Goal: Task Accomplishment & Management: Complete application form

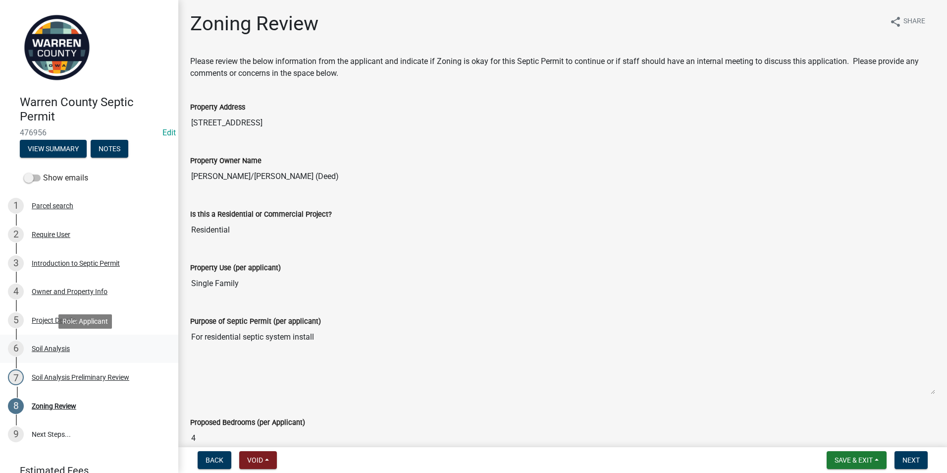
click at [54, 347] on div "Soil Analysis" at bounding box center [51, 348] width 38 height 7
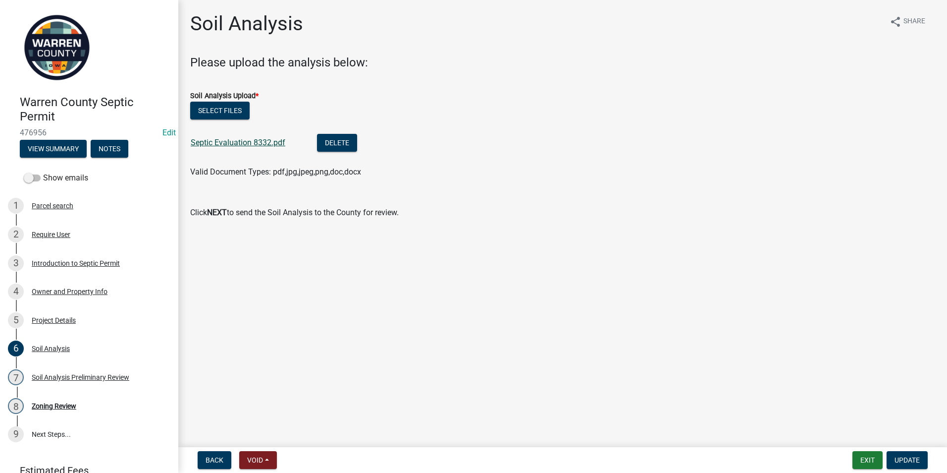
click at [211, 139] on link "Septic Evaluation 8332.pdf" at bounding box center [238, 142] width 95 height 9
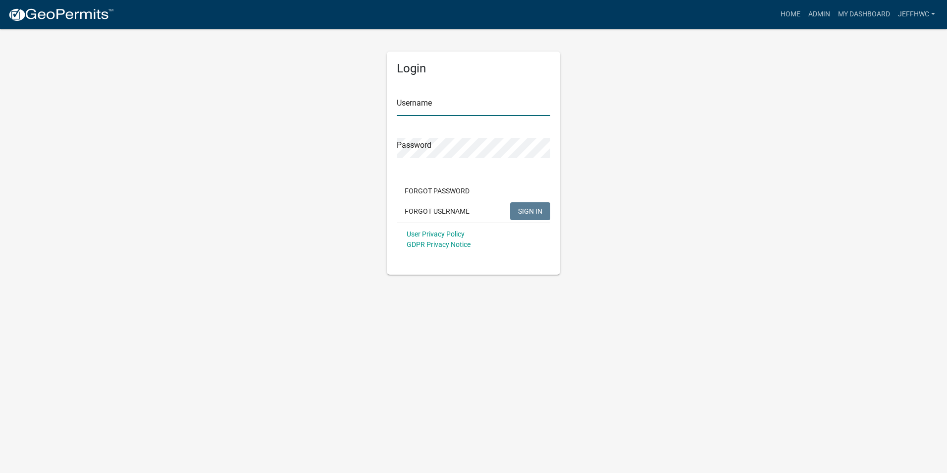
type input "JeffHWC"
click at [525, 210] on span "SIGN IN" at bounding box center [530, 211] width 24 height 8
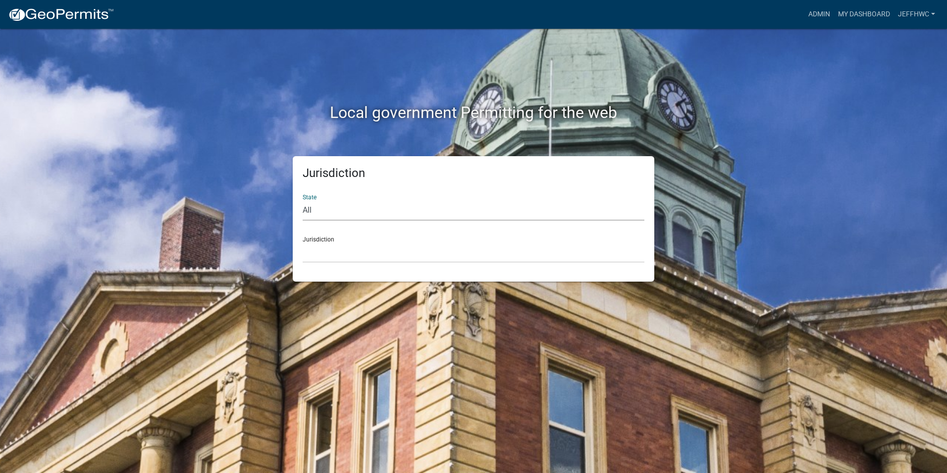
click at [326, 212] on select "All Colorado Georgia Indiana Iowa Kansas Minnesota Ohio South Carolina Wisconsin" at bounding box center [474, 210] width 342 height 20
select select "Iowa"
click at [303, 200] on select "All Colorado Georgia Indiana Iowa Kansas Minnesota Ohio South Carolina Wisconsin" at bounding box center [474, 210] width 342 height 20
click at [326, 252] on select "Boone County, Iowa Butler County, Iowa Cerro Gordo County, Iowa City of Harlan,…" at bounding box center [474, 252] width 342 height 20
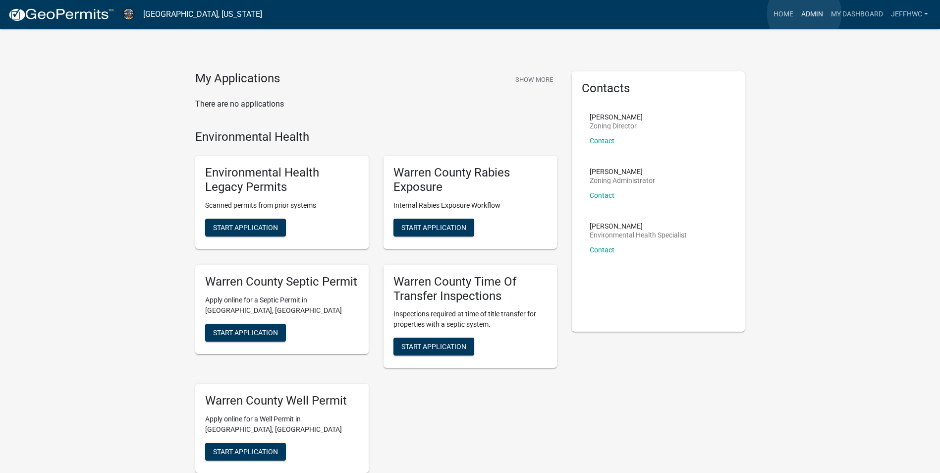
click at [804, 13] on link "Admin" at bounding box center [812, 14] width 30 height 19
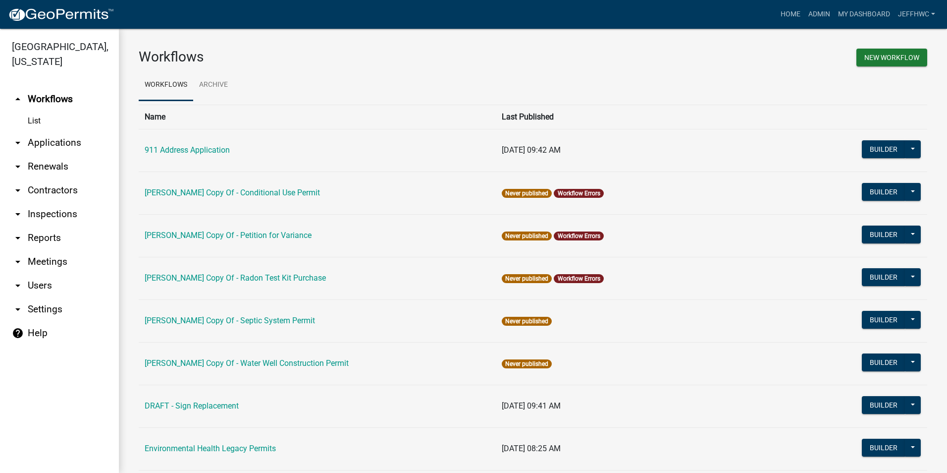
click at [19, 137] on icon "arrow_drop_down" at bounding box center [18, 143] width 12 height 12
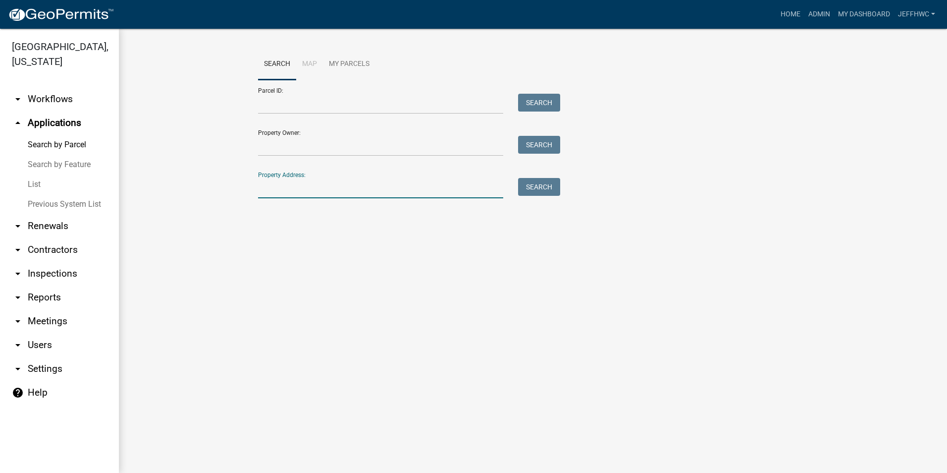
click at [326, 192] on input "Property Address:" at bounding box center [380, 188] width 245 height 20
click at [19, 93] on icon "arrow_drop_down" at bounding box center [18, 99] width 12 height 12
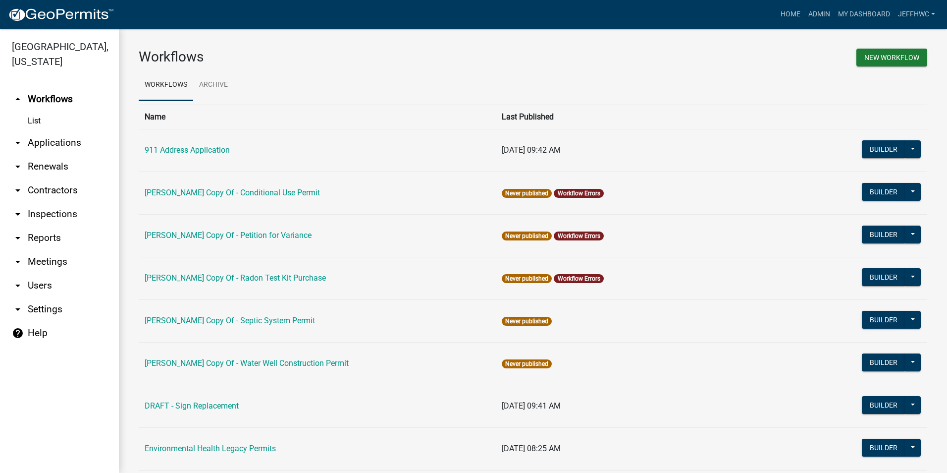
click at [15, 137] on icon "arrow_drop_down" at bounding box center [18, 143] width 12 height 12
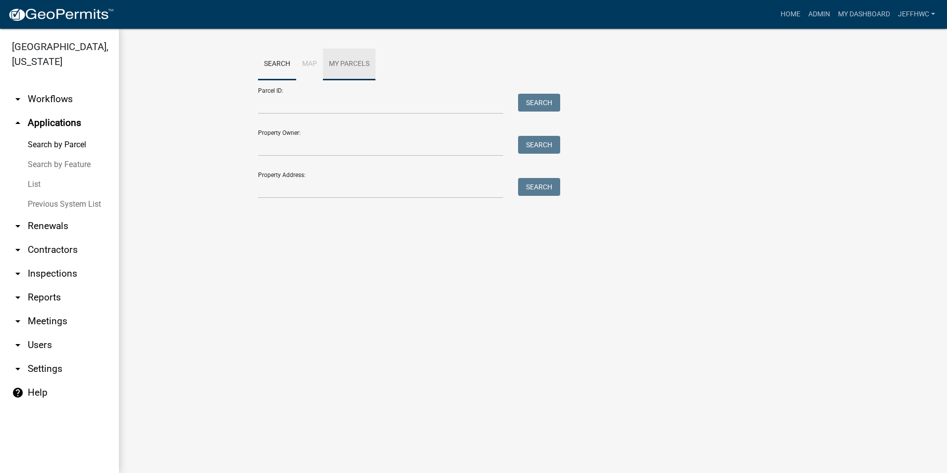
click at [349, 63] on link "My Parcels" at bounding box center [349, 65] width 53 height 32
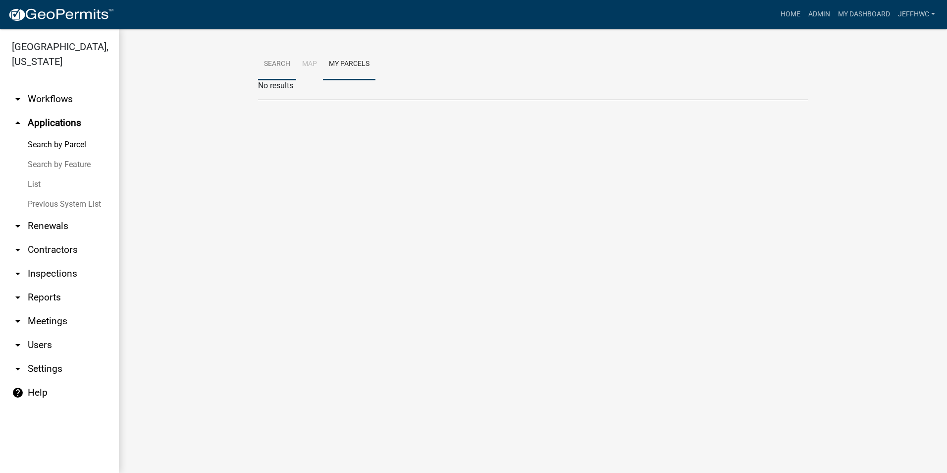
click at [272, 62] on link "Search" at bounding box center [277, 65] width 38 height 32
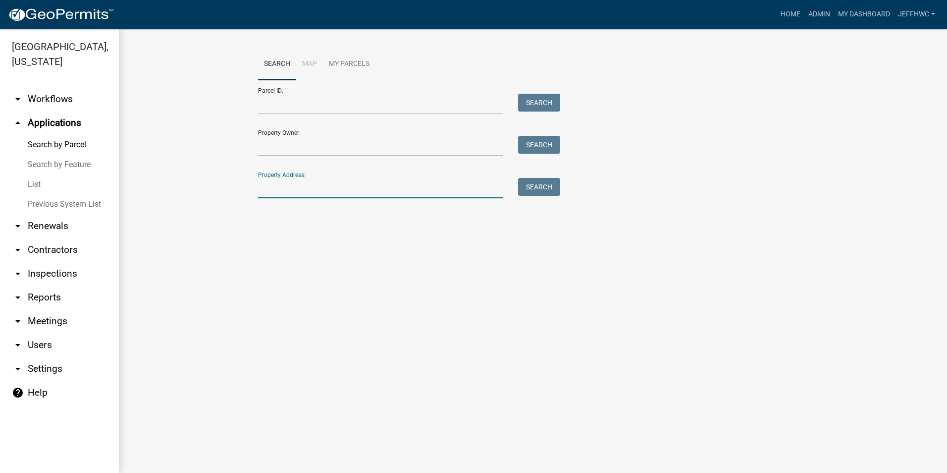
click at [301, 190] on input "Property Address:" at bounding box center [380, 188] width 245 height 20
type input "10826"
click at [536, 190] on button "Search" at bounding box center [539, 187] width 42 height 18
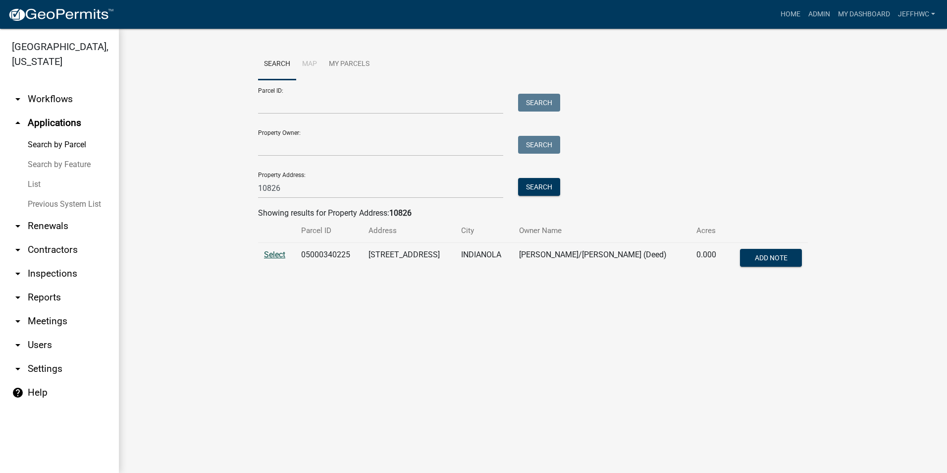
click at [277, 256] on span "Select" at bounding box center [274, 254] width 21 height 9
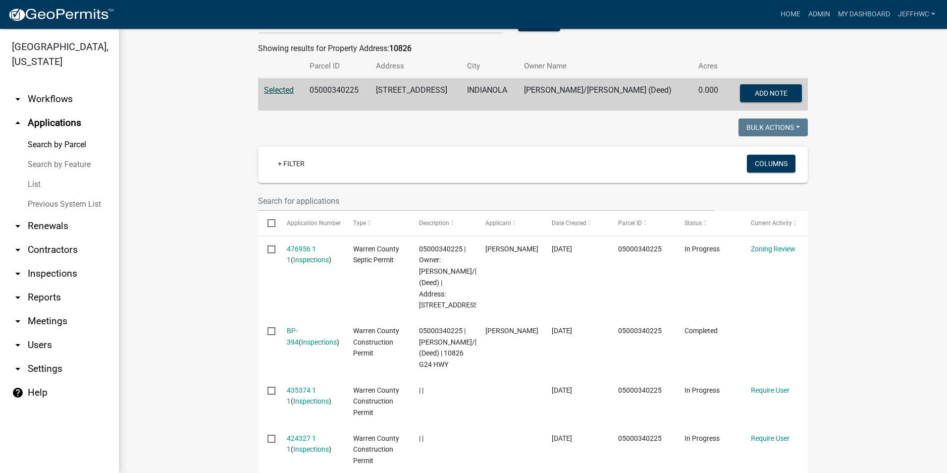
scroll to position [198, 0]
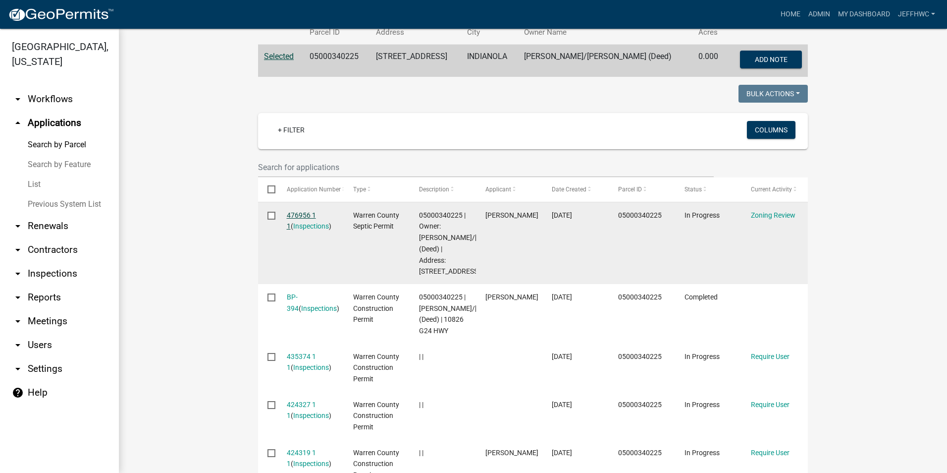
click at [295, 217] on link "476956 1 1" at bounding box center [301, 220] width 29 height 19
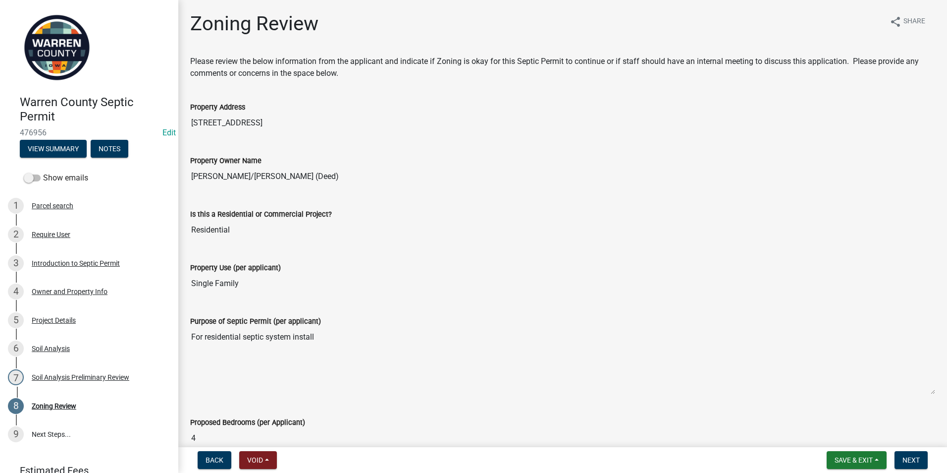
click at [241, 227] on input "Residential" at bounding box center [562, 230] width 745 height 20
click at [217, 175] on input "[PERSON_NAME]/[PERSON_NAME] (Deed)" at bounding box center [562, 176] width 745 height 20
drag, startPoint x: 217, startPoint y: 175, endPoint x: 255, endPoint y: 175, distance: 37.2
click at [255, 175] on input "[PERSON_NAME]/[PERSON_NAME] (Deed)" at bounding box center [562, 176] width 745 height 20
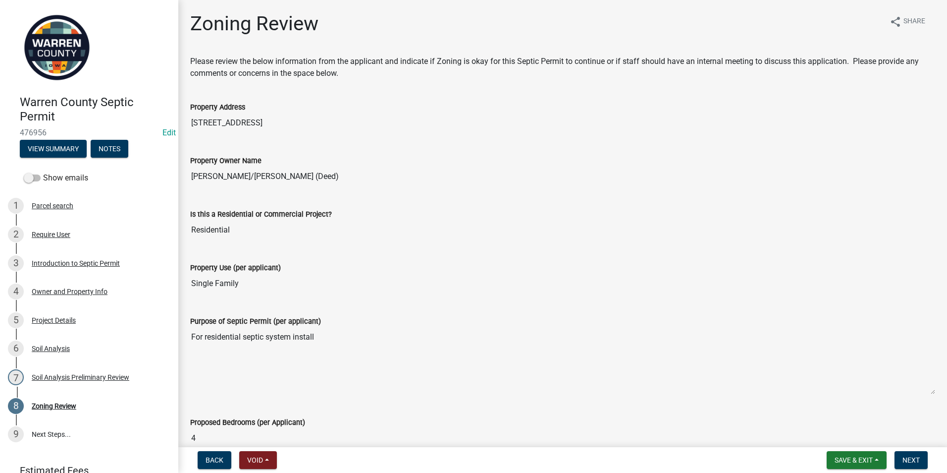
click at [260, 175] on input "[PERSON_NAME]/[PERSON_NAME] (Deed)" at bounding box center [562, 176] width 745 height 20
click at [163, 133] on link "Edit" at bounding box center [169, 132] width 13 height 9
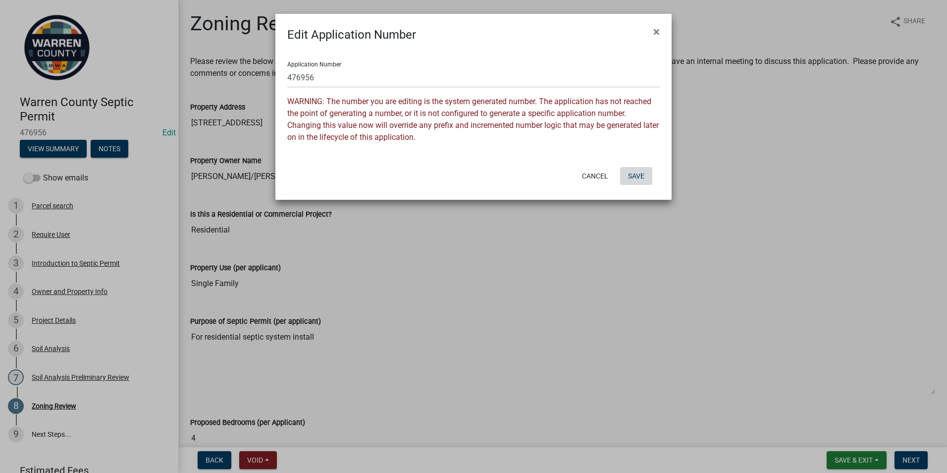
click at [638, 173] on button "Save" at bounding box center [636, 176] width 32 height 18
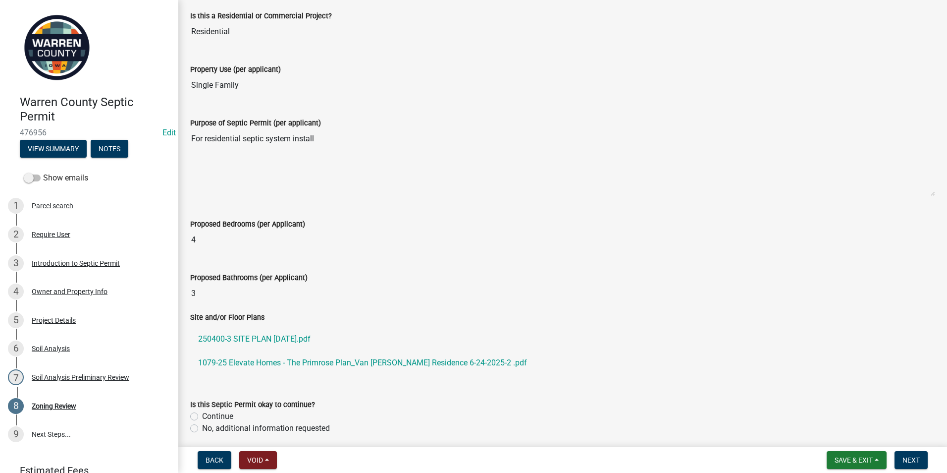
scroll to position [248, 0]
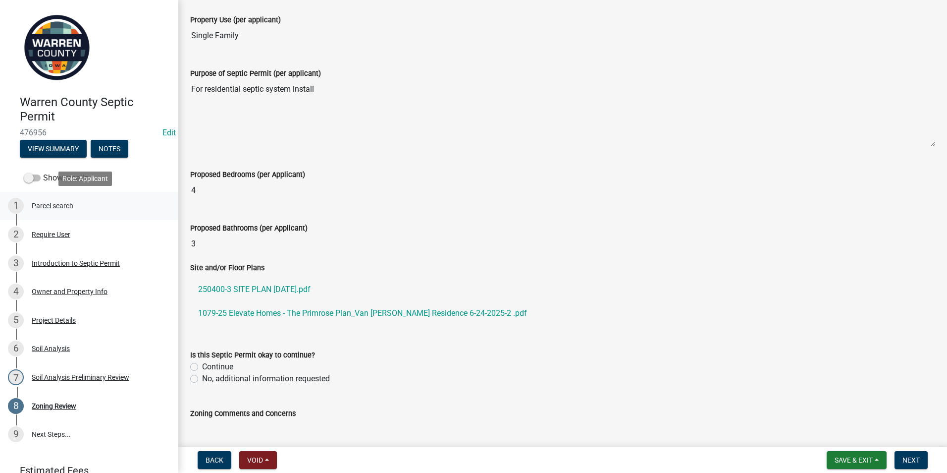
click at [51, 207] on div "Parcel search" at bounding box center [53, 205] width 42 height 7
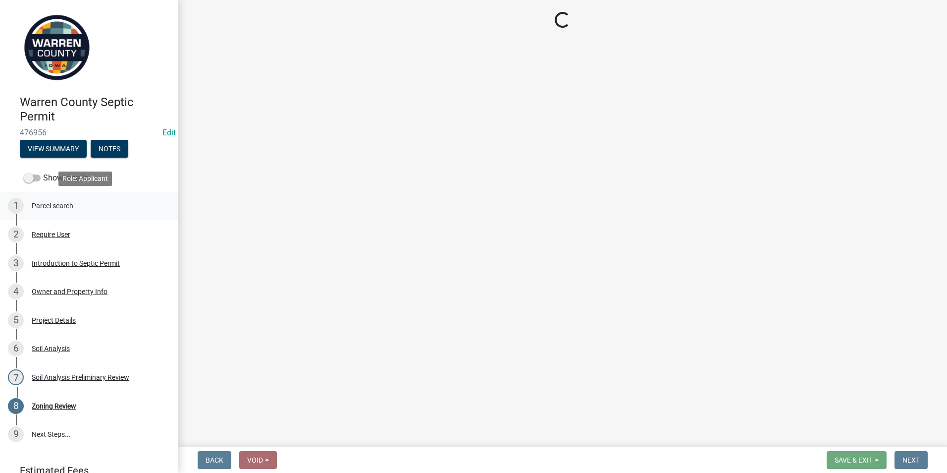
scroll to position [0, 0]
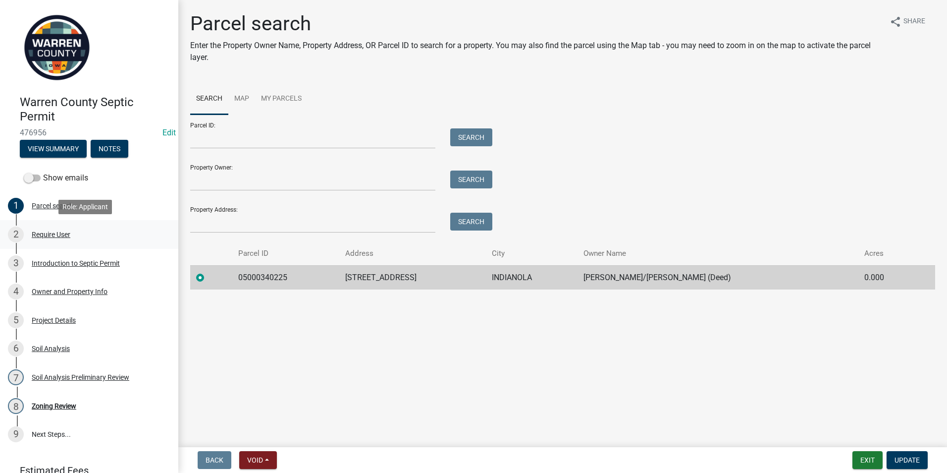
click at [39, 236] on div "Require User" at bounding box center [51, 234] width 39 height 7
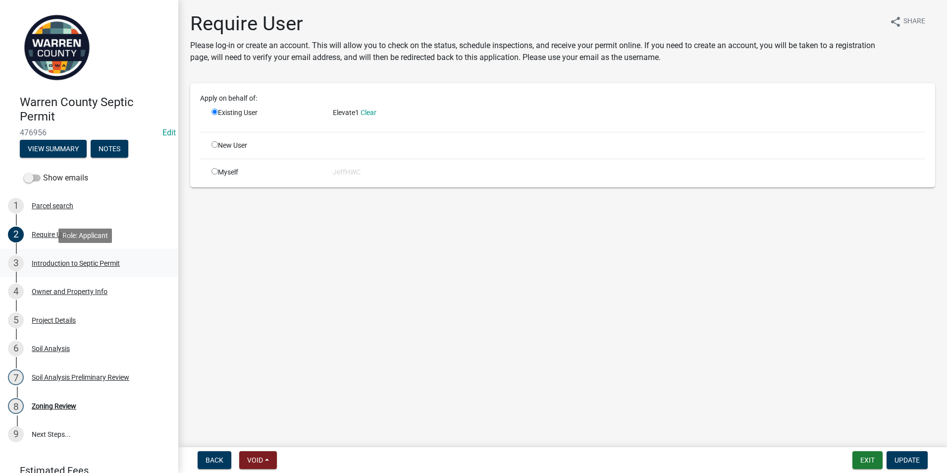
click at [72, 262] on div "Introduction to Septic Permit" at bounding box center [76, 263] width 88 height 7
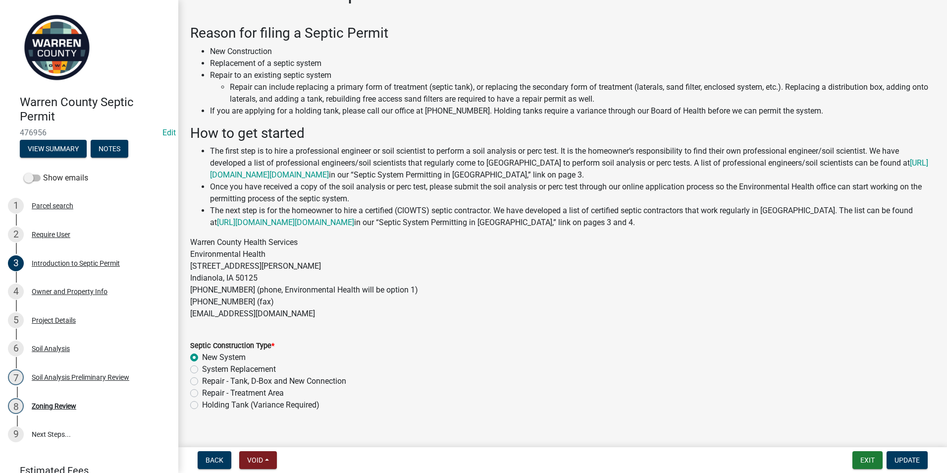
scroll to position [46, 0]
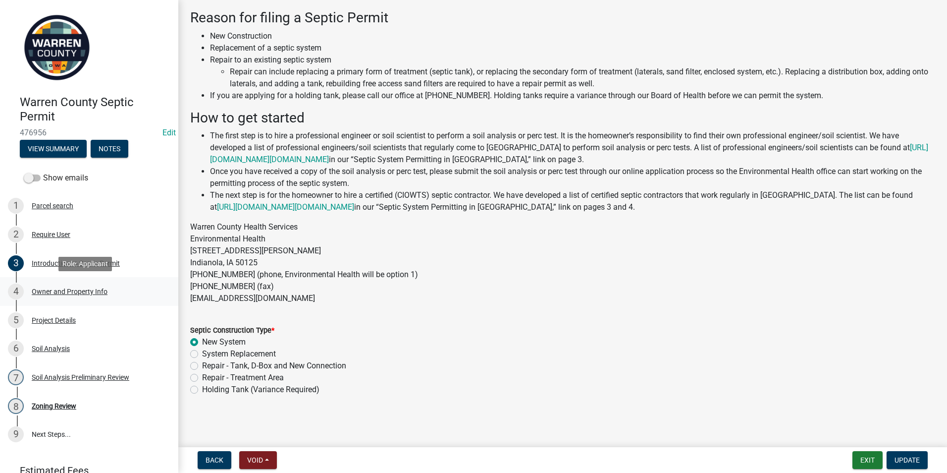
click at [60, 289] on div "Owner and Property Info" at bounding box center [70, 291] width 76 height 7
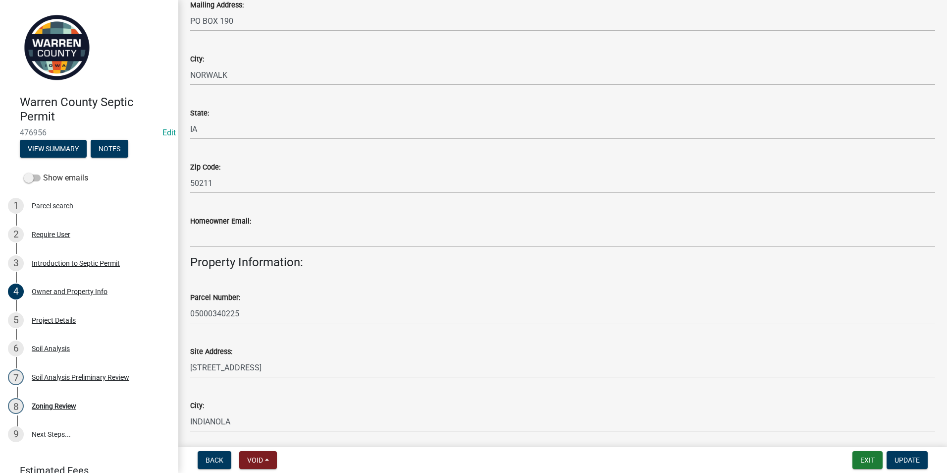
scroll to position [297, 0]
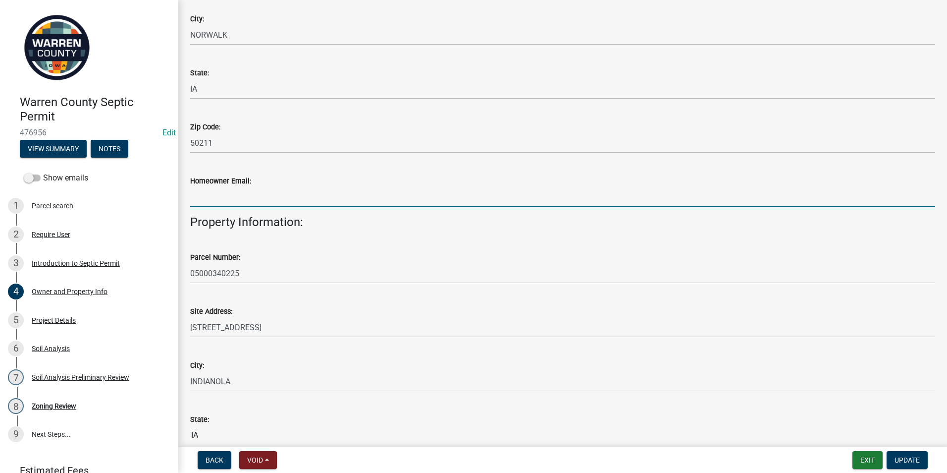
click at [290, 203] on input "Homeowner Email:" at bounding box center [562, 197] width 745 height 20
type input "j"
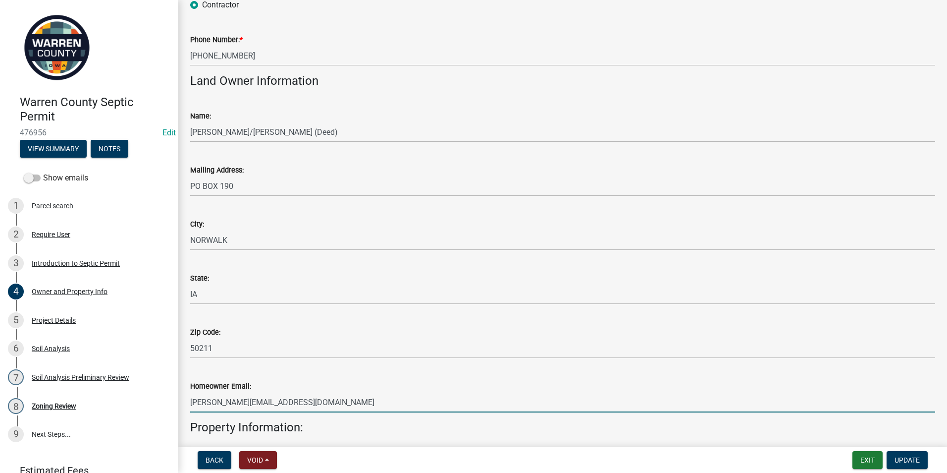
scroll to position [89, 0]
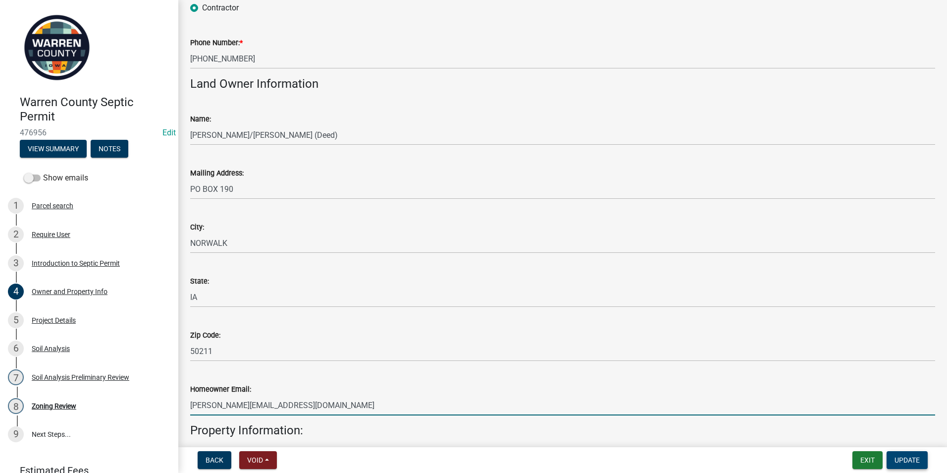
type input "jim@elevatehomesiowa.com"
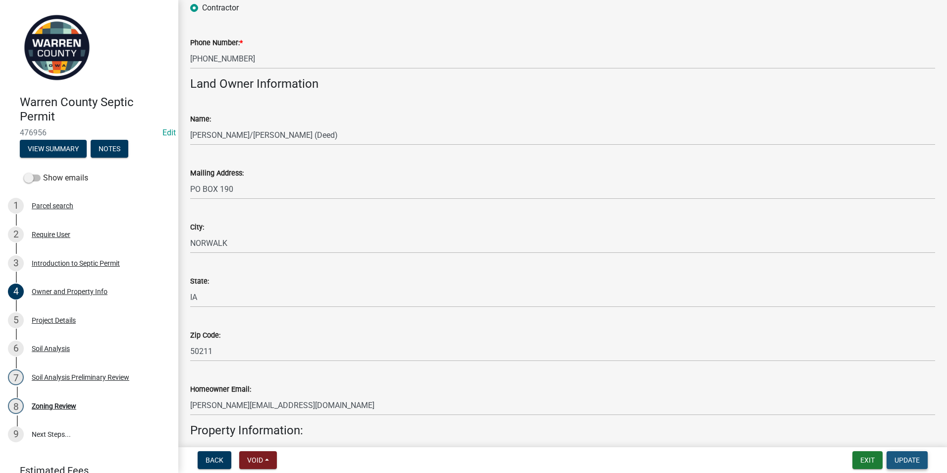
click at [902, 459] on span "Update" at bounding box center [907, 460] width 25 height 8
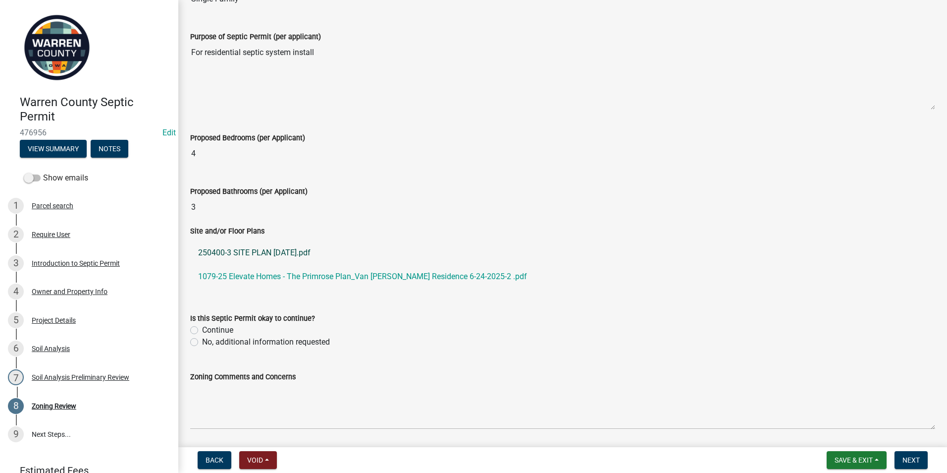
scroll to position [268, 0]
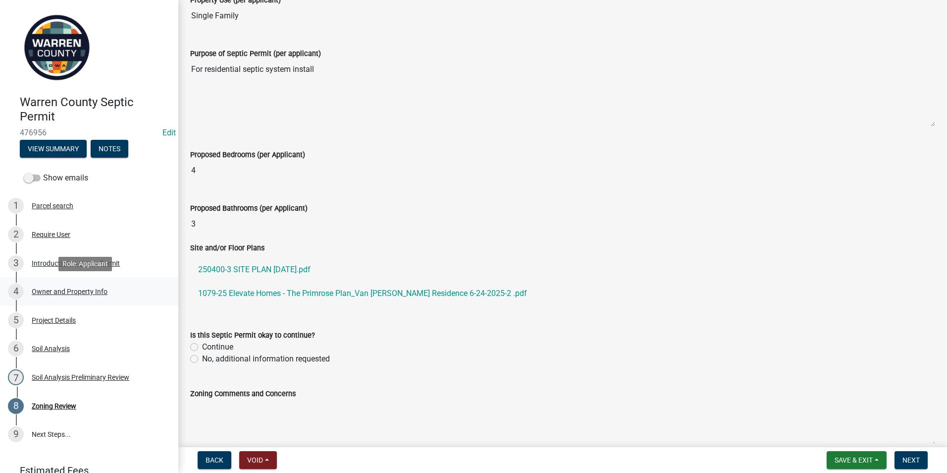
click at [41, 291] on div "Owner and Property Info" at bounding box center [70, 291] width 76 height 7
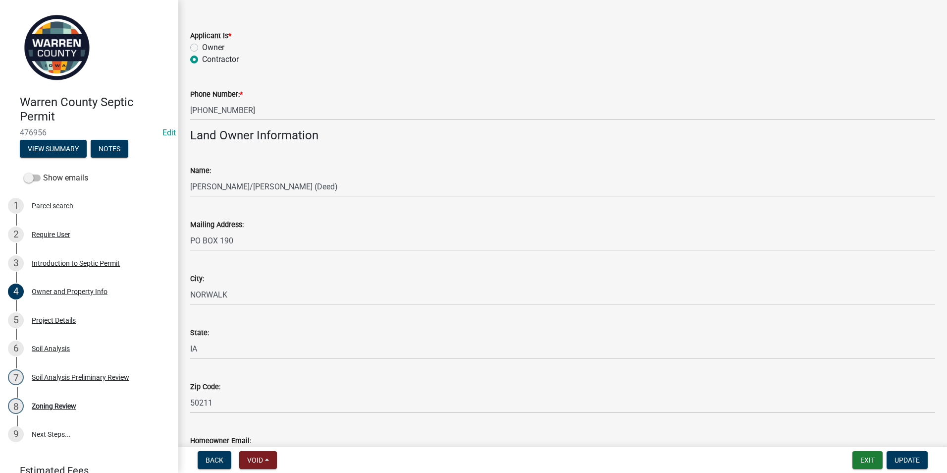
scroll to position [0, 0]
